Goal: Obtain resource: Download file/media

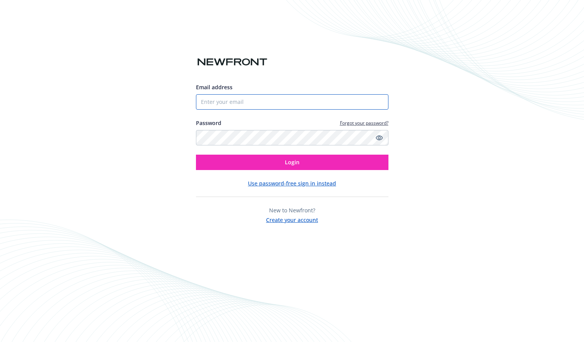
click at [261, 103] on input "Email address" at bounding box center [292, 101] width 192 height 15
type input "[PERSON_NAME][EMAIL_ADDRESS][PERSON_NAME][DOMAIN_NAME]"
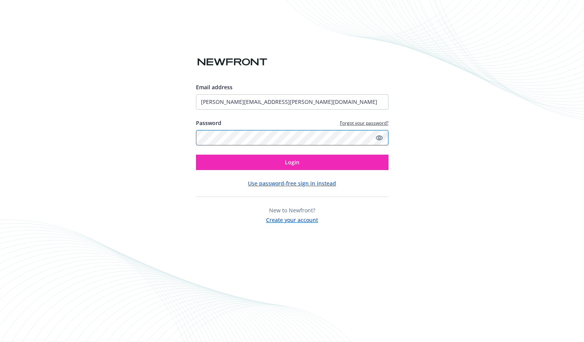
click at [196, 155] on button "Login" at bounding box center [292, 162] width 192 height 15
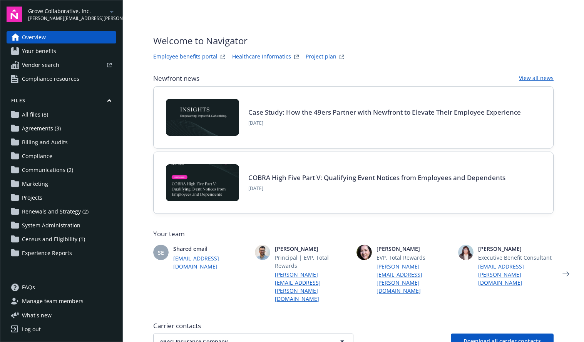
click at [58, 50] on link "Your benefits" at bounding box center [62, 51] width 110 height 12
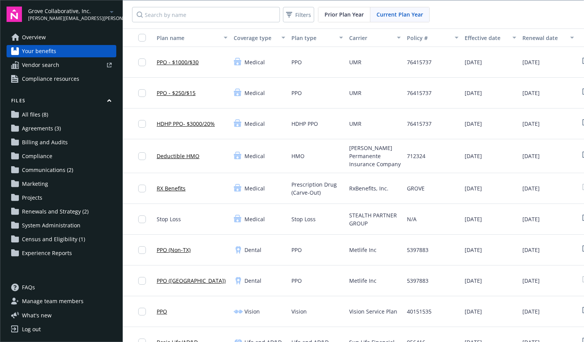
click at [72, 42] on link "Overview" at bounding box center [62, 37] width 110 height 12
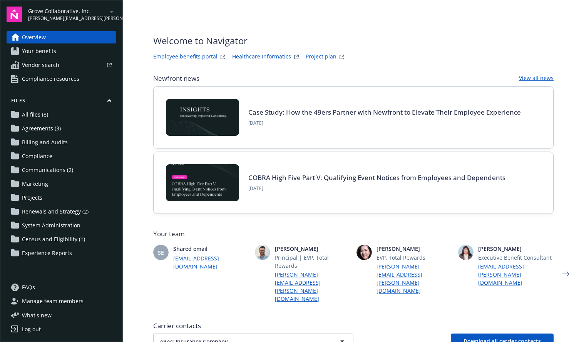
click at [191, 55] on link "Employee benefits portal" at bounding box center [185, 56] width 64 height 9
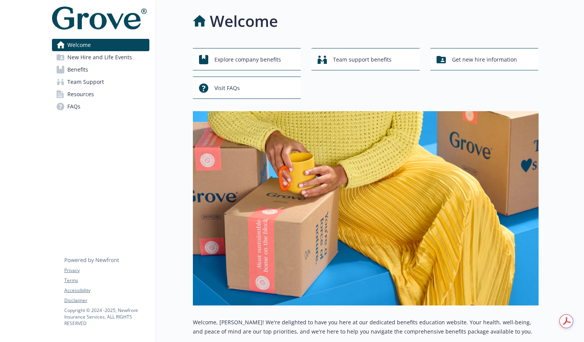
click at [89, 72] on link "Benefits" at bounding box center [100, 70] width 97 height 12
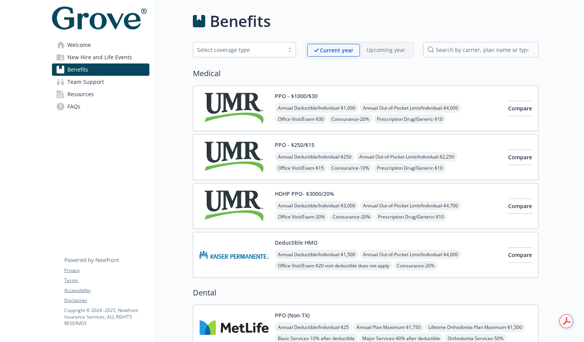
click at [109, 94] on link "Resources" at bounding box center [100, 94] width 97 height 12
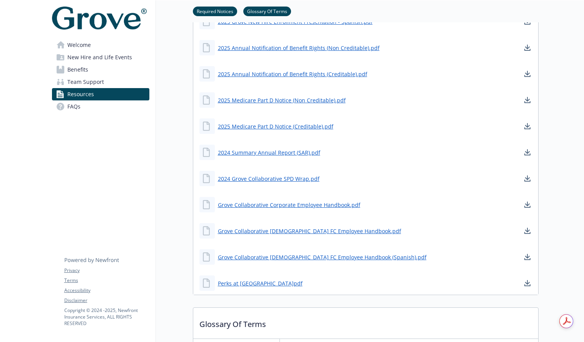
scroll to position [560, 0]
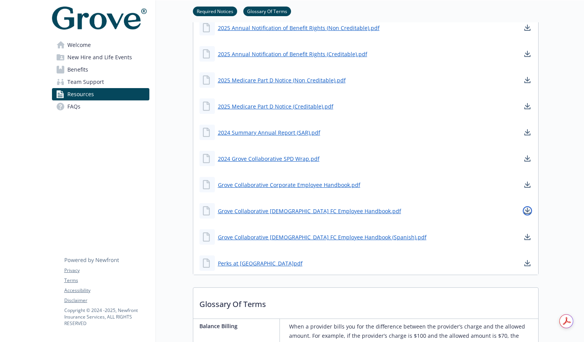
click at [530, 209] on link "download document" at bounding box center [527, 210] width 9 height 9
click at [530, 185] on link "download document" at bounding box center [527, 184] width 9 height 9
